Goal: Task Accomplishment & Management: Manage account settings

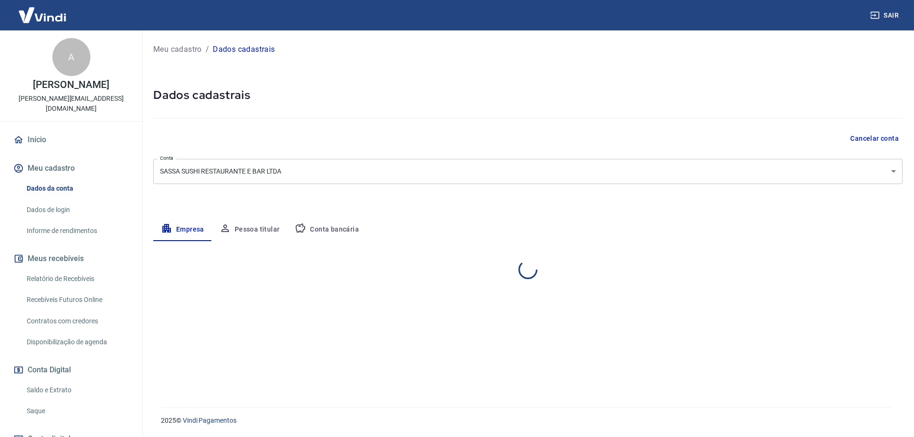
select select "SP"
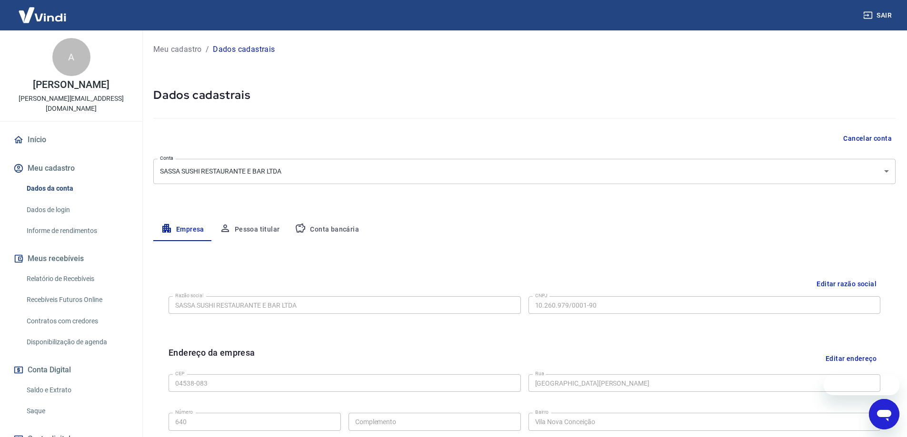
click at [33, 402] on link "Saque" at bounding box center [77, 412] width 108 height 20
